Goal: Complete application form

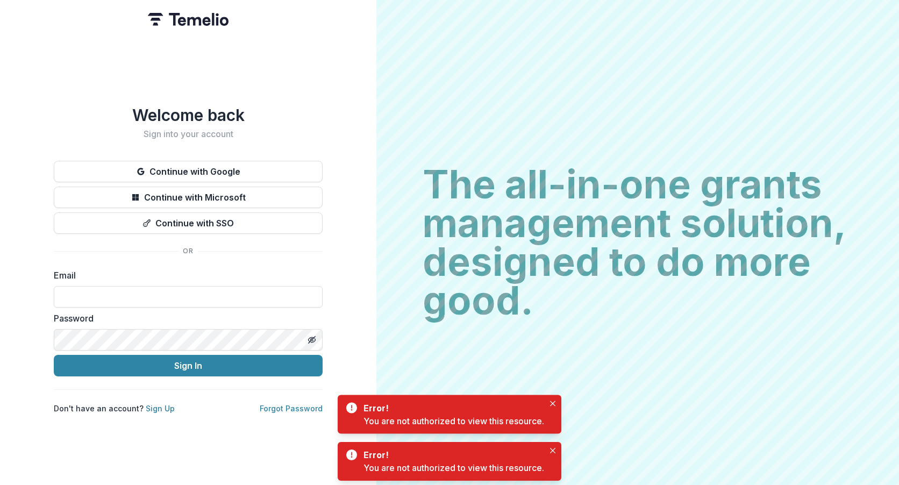
type input "**********"
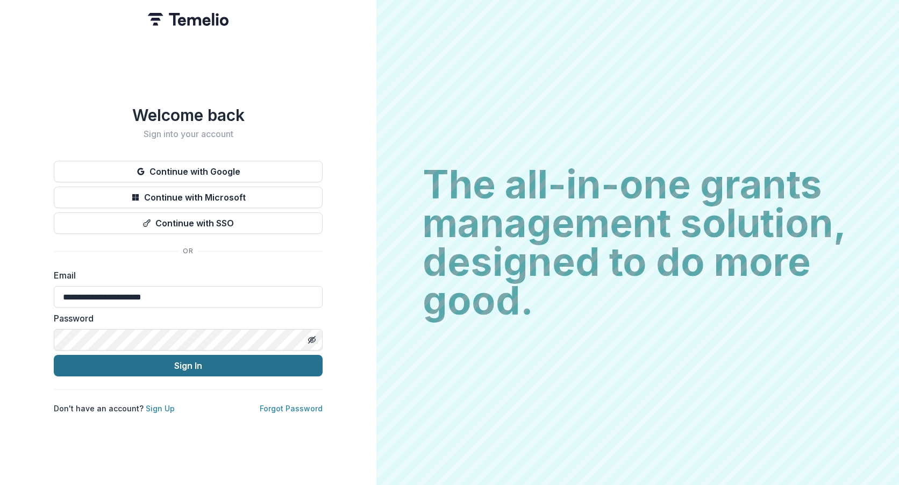
click at [215, 355] on button "Sign In" at bounding box center [188, 366] width 269 height 22
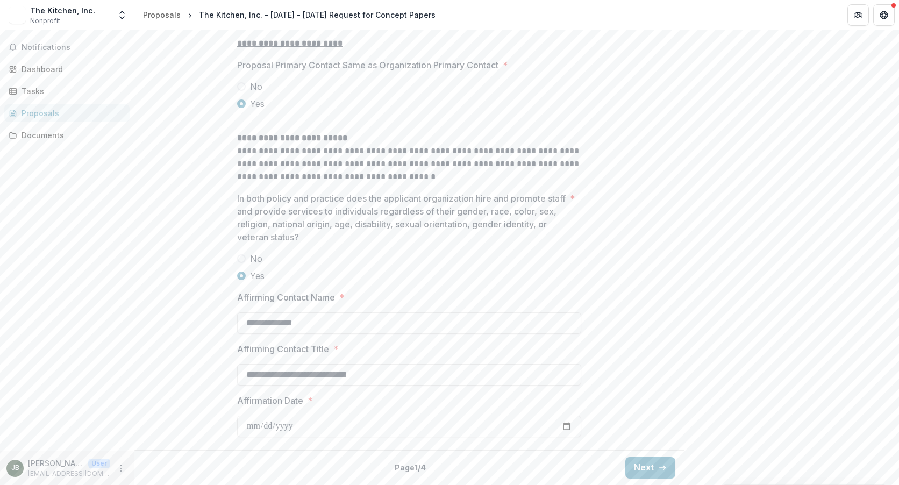
scroll to position [1379, 0]
click at [642, 460] on button "Next" at bounding box center [650, 468] width 50 height 22
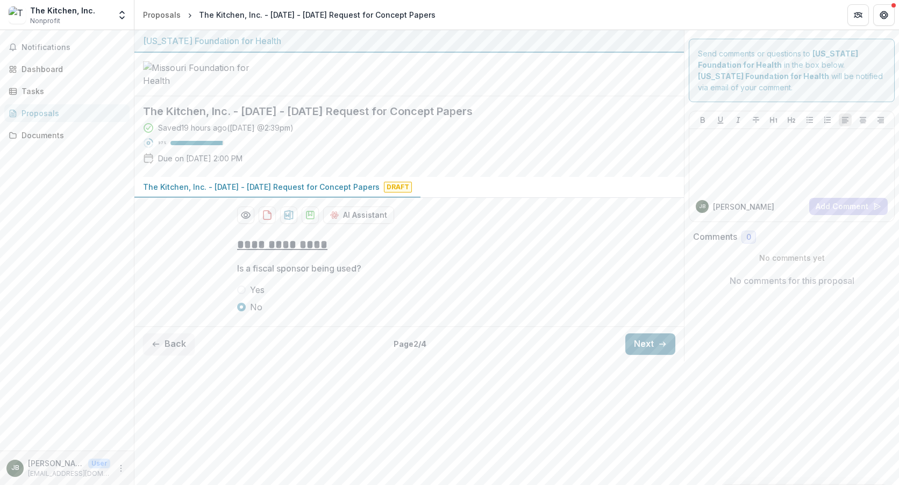
scroll to position [0, 0]
drag, startPoint x: 639, startPoint y: 431, endPoint x: 611, endPoint y: 415, distance: 32.1
click at [639, 355] on button "Next" at bounding box center [650, 344] width 50 height 22
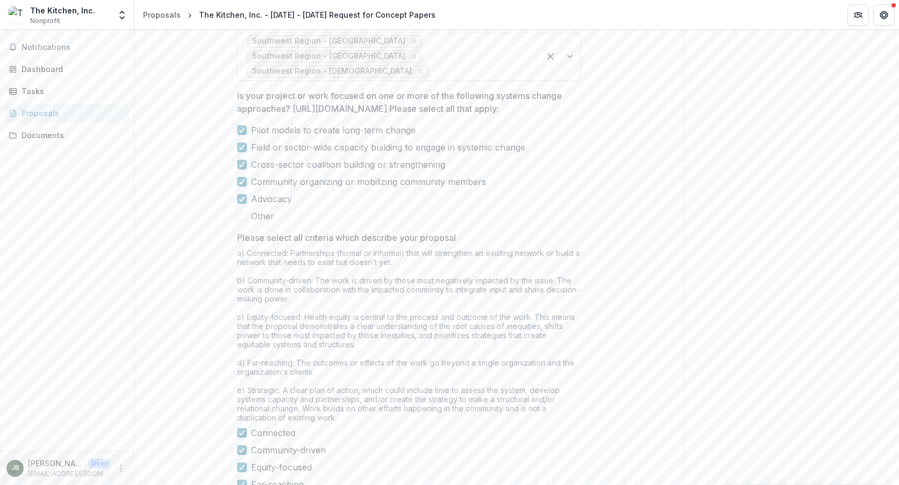
scroll to position [850, 0]
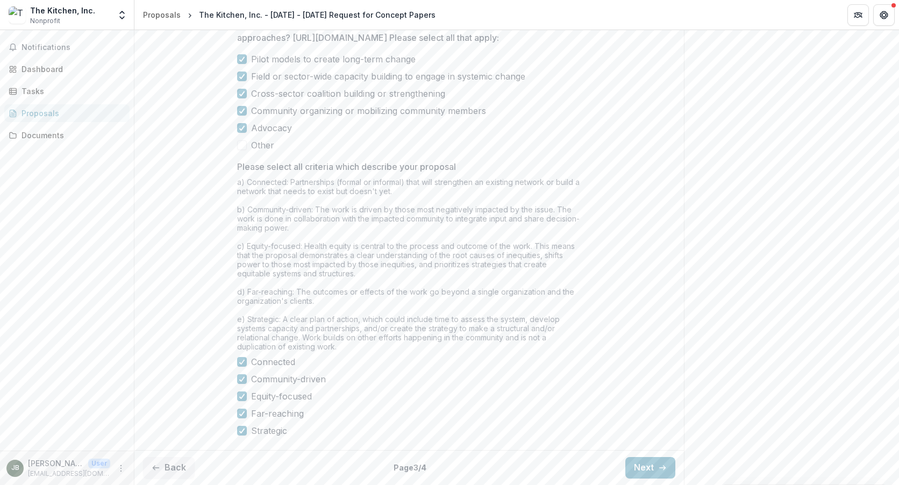
click at [665, 463] on button "Next" at bounding box center [650, 468] width 50 height 22
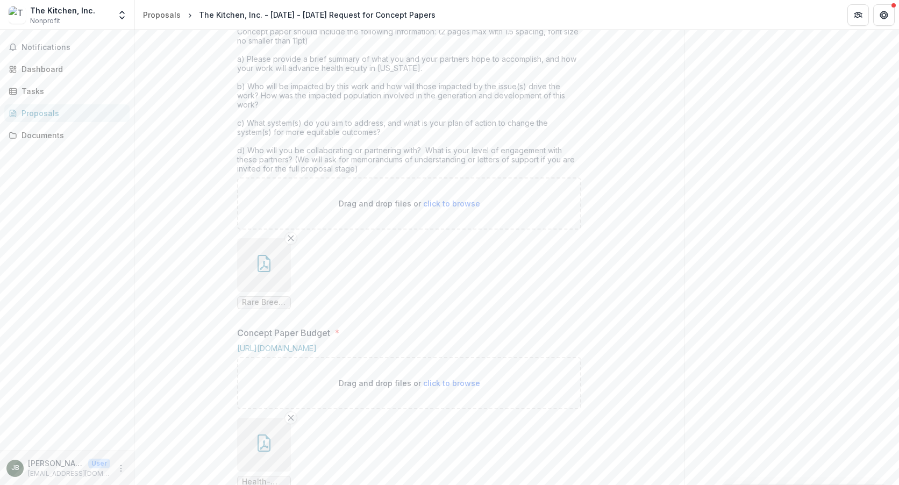
scroll to position [473, 0]
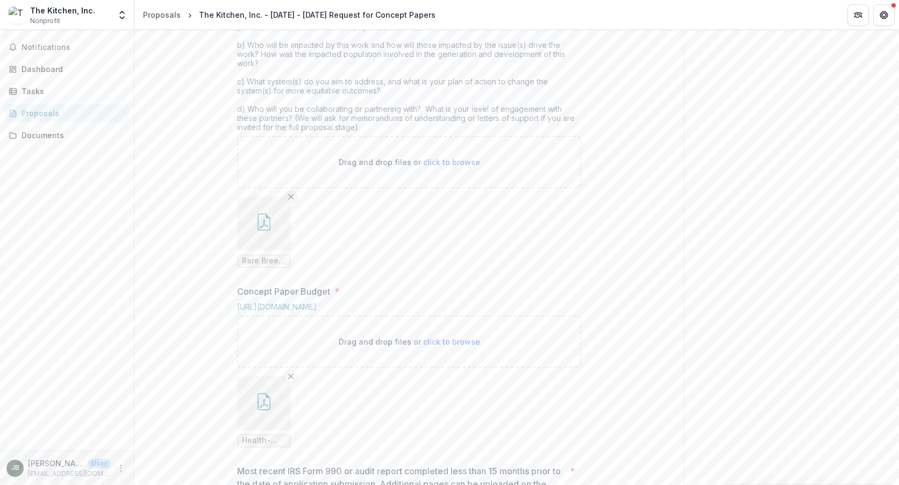
click at [287, 201] on icon "Remove File" at bounding box center [291, 196] width 9 height 9
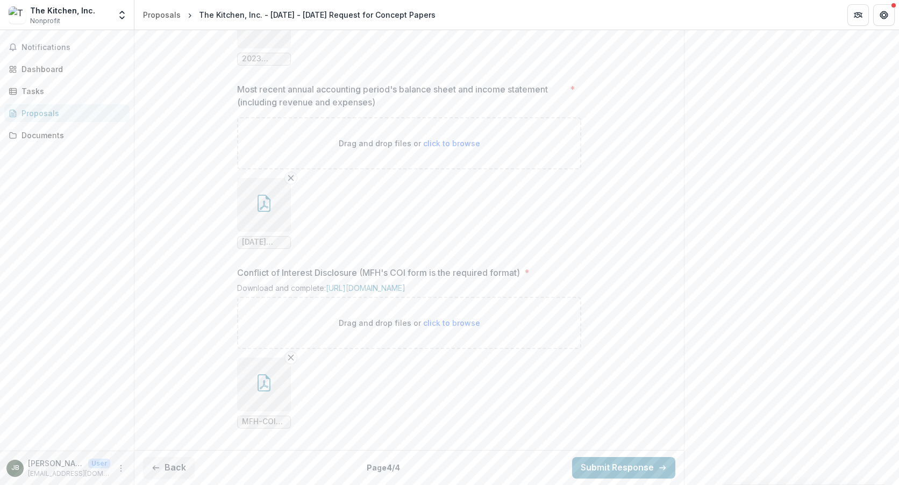
scroll to position [1151, 0]
click at [171, 465] on button "Back" at bounding box center [169, 468] width 52 height 22
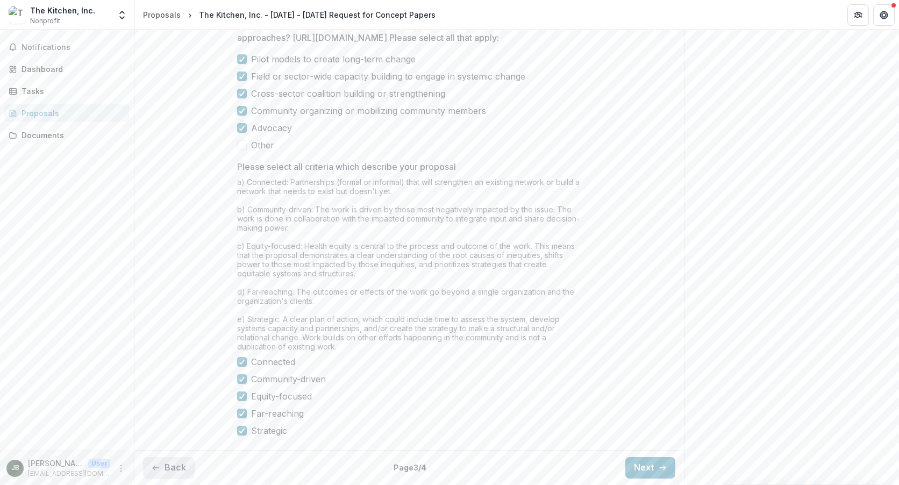
scroll to position [850, 0]
click at [177, 469] on button "Back" at bounding box center [169, 468] width 52 height 22
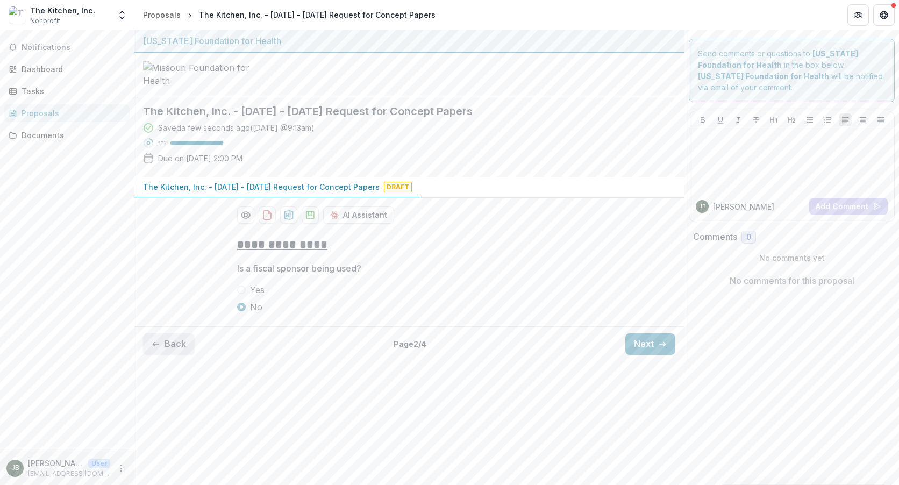
scroll to position [0, 0]
click at [640, 355] on button "Next" at bounding box center [650, 344] width 50 height 22
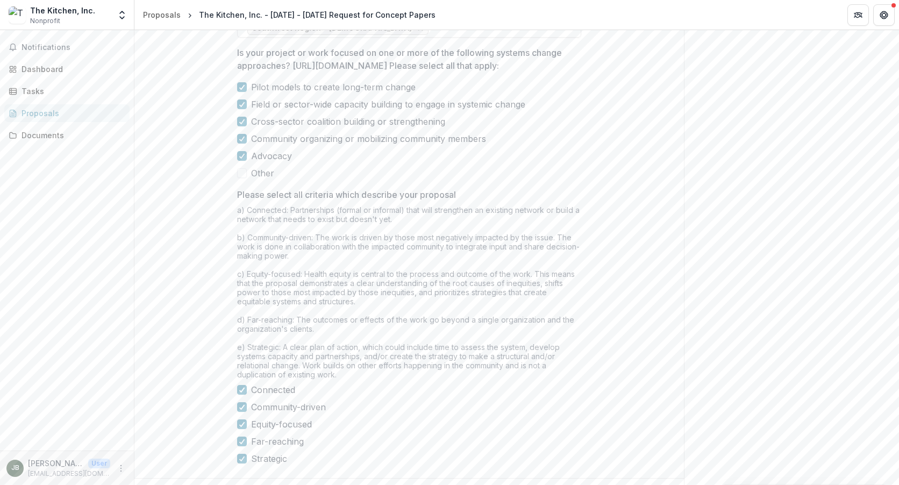
scroll to position [850, 0]
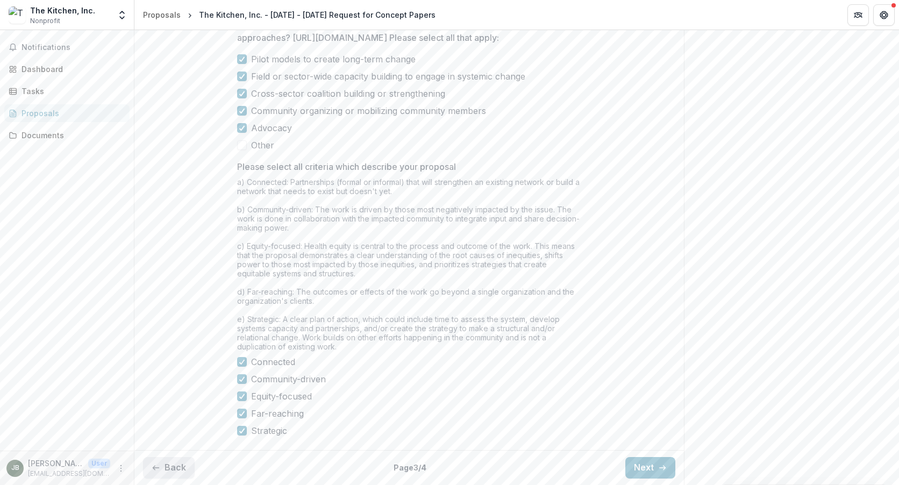
click at [176, 471] on button "Back" at bounding box center [169, 468] width 52 height 22
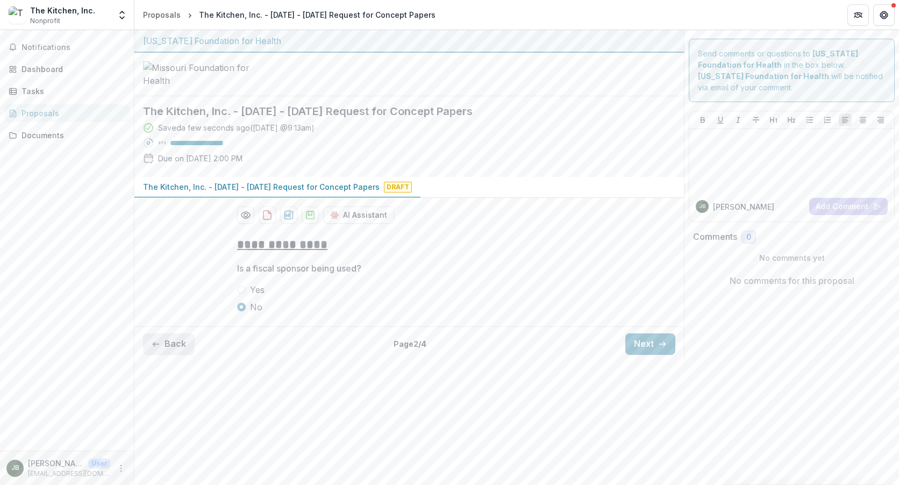
scroll to position [0, 0]
click at [168, 355] on button "Back" at bounding box center [169, 344] width 52 height 22
